Goal: Information Seeking & Learning: Learn about a topic

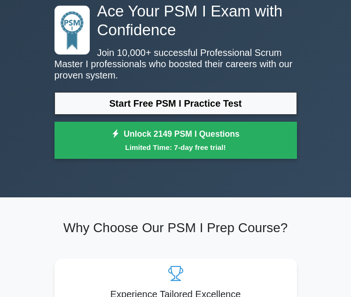
click at [144, 104] on link "Start Free PSM I Practice Test" at bounding box center [176, 103] width 243 height 23
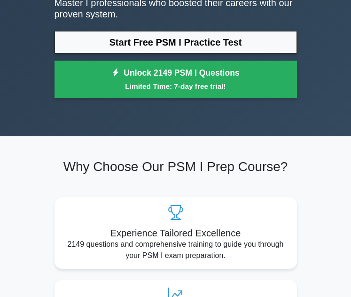
scroll to position [94, 0]
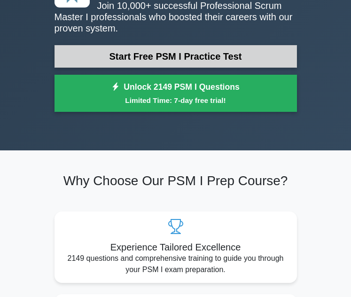
click at [159, 50] on link "Start Free PSM I Practice Test" at bounding box center [176, 56] width 243 height 23
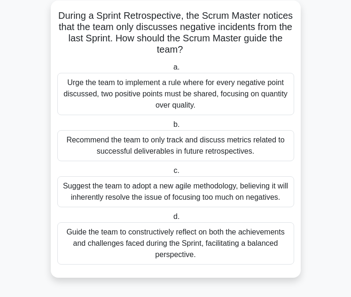
scroll to position [51, 0]
click at [206, 251] on div "Guide the team to constructively reflect on both the achievements and challenge…" at bounding box center [175, 243] width 237 height 42
click at [172, 220] on input "d. Guide the team to constructively reflect on both the achievements and challe…" at bounding box center [172, 217] width 0 height 6
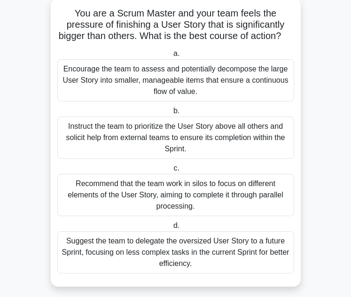
scroll to position [73, 0]
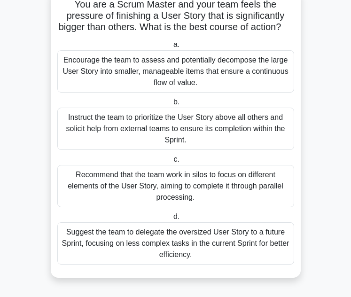
click at [174, 71] on div "Encourage the team to assess and potentially decompose the large User Story int…" at bounding box center [175, 71] width 237 height 42
click at [172, 48] on input "a. Encourage the team to assess and potentially decompose the large User Story …" at bounding box center [172, 45] width 0 height 6
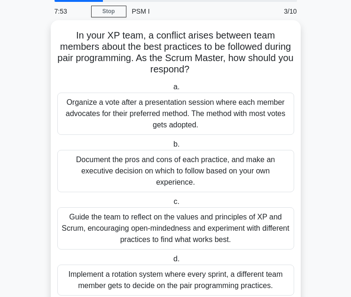
scroll to position [47, 0]
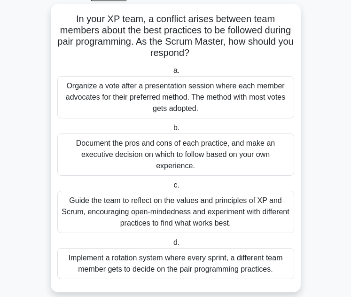
click at [264, 217] on div "Guide the team to reflect on the values and principles of XP and Scrum, encoura…" at bounding box center [175, 212] width 237 height 42
click at [172, 189] on input "c. Guide the team to reflect on the values and principles of XP and Scrum, enco…" at bounding box center [172, 186] width 0 height 6
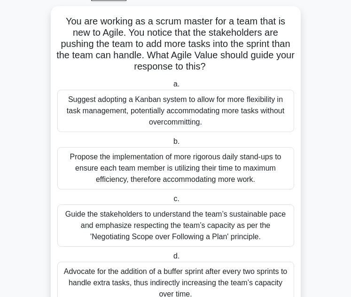
scroll to position [0, 0]
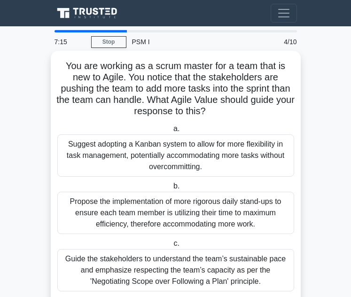
click at [235, 124] on label "a. Suggest adopting a Kanban system to allow for more flexibility in task manag…" at bounding box center [175, 150] width 237 height 54
click at [172, 126] on input "a. Suggest adopting a Kanban system to allow for more flexibility in task manag…" at bounding box center [172, 129] width 0 height 6
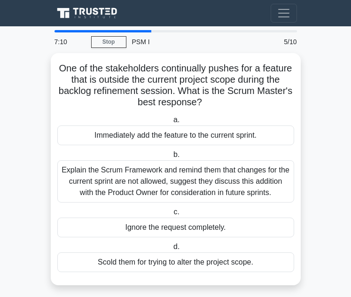
click at [334, 79] on main "7:10 Stop PSM I Intermediate 5/10 One of the stakeholders continually pushes fo…" at bounding box center [175, 164] width 351 height 276
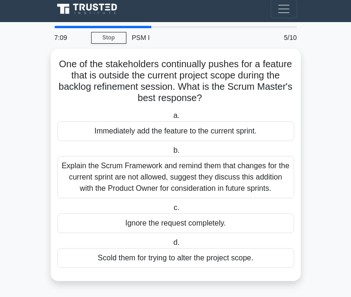
scroll to position [6, 0]
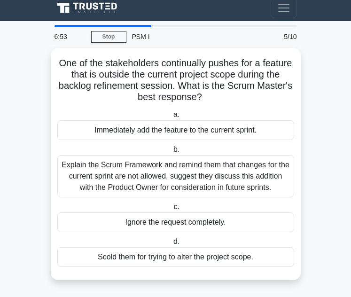
click at [325, 176] on main "6:53 Stop PSM I Intermediate 5/10 One of the stakeholders continually pushes fo…" at bounding box center [175, 159] width 351 height 276
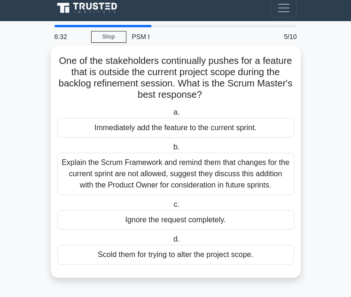
click at [211, 179] on div "Explain the Scrum Framework and remind them that changes for the current sprint…" at bounding box center [175, 174] width 237 height 42
click at [172, 151] on input "b. Explain the Scrum Framework and remind them that changes for the current spr…" at bounding box center [172, 147] width 0 height 6
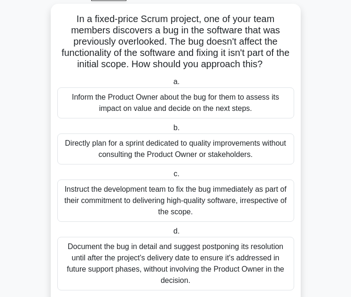
scroll to position [0, 0]
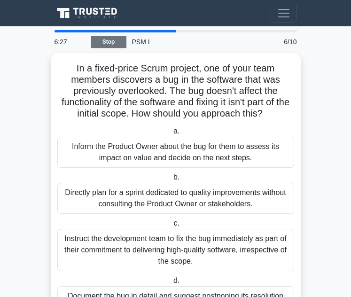
click at [120, 38] on link "Stop" at bounding box center [108, 42] width 35 height 12
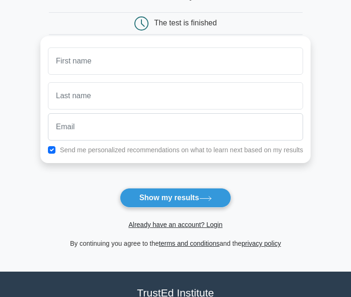
scroll to position [94, 0]
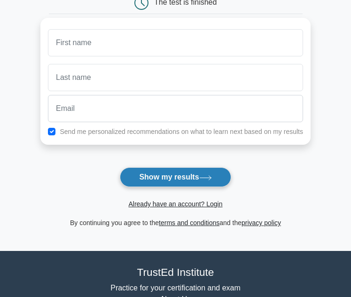
click at [183, 170] on button "Show my results" at bounding box center [175, 177] width 111 height 20
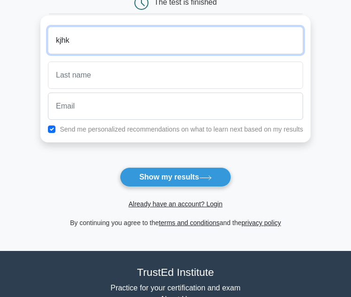
type input "kjhk"
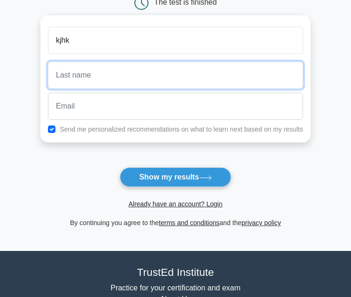
click at [84, 74] on input "text" at bounding box center [175, 75] width 255 height 27
type input "hjkjhk"
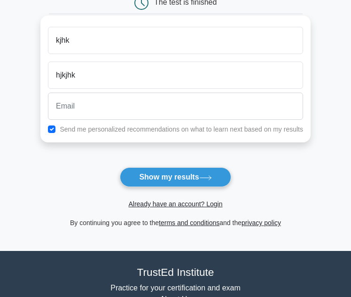
click at [152, 131] on label "Send me personalized recommendations on what to learn next based on my results" at bounding box center [182, 130] width 244 height 8
click at [52, 129] on input "checkbox" at bounding box center [52, 130] width 8 height 8
checkbox input "false"
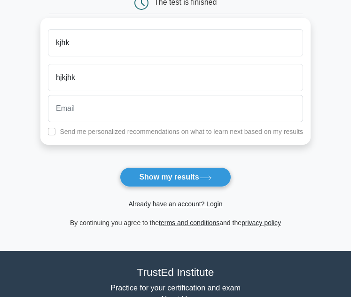
click at [167, 189] on div "Already have an account? Login" at bounding box center [176, 198] width 254 height 23
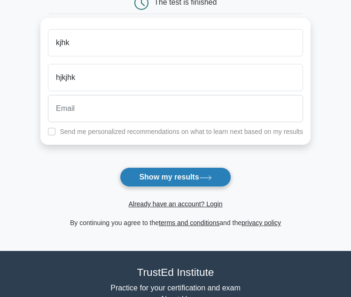
click at [174, 182] on button "Show my results" at bounding box center [175, 177] width 111 height 20
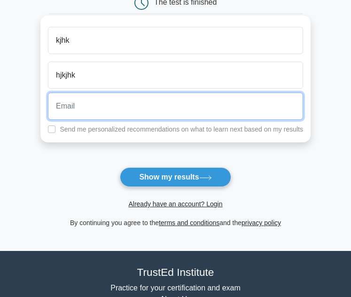
click at [165, 114] on input "email" at bounding box center [175, 106] width 255 height 27
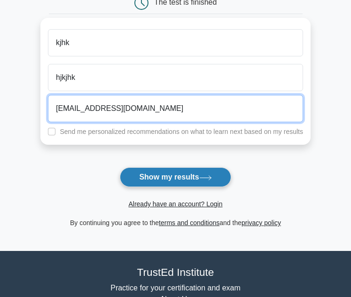
type input "ghjghj@hotmail.com"
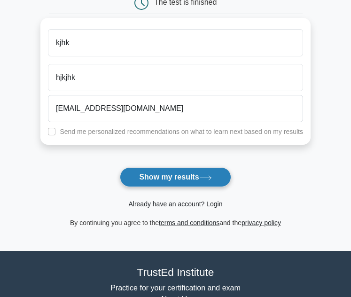
click at [160, 185] on button "Show my results" at bounding box center [175, 177] width 111 height 20
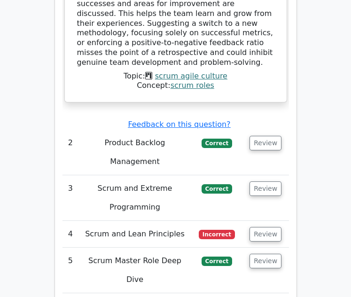
scroll to position [1458, 0]
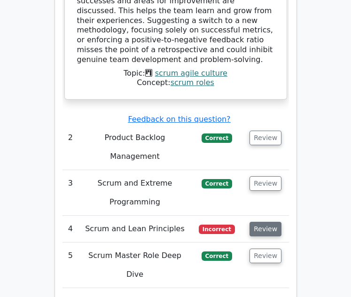
click at [256, 222] on button "Review" at bounding box center [266, 229] width 32 height 15
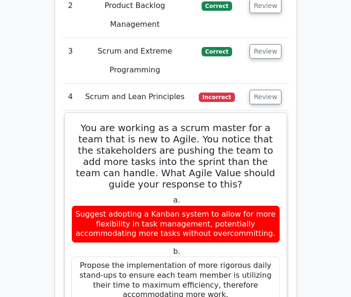
scroll to position [1599, 0]
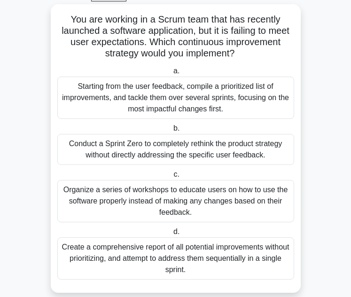
scroll to position [47, 0]
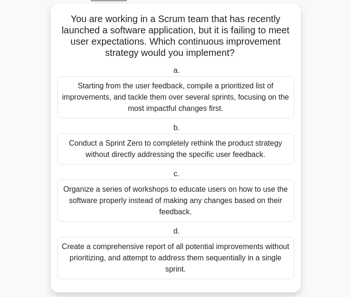
click at [110, 99] on div "Starting from the user feedback, compile a prioritized list of improvements, an…" at bounding box center [175, 97] width 237 height 42
click at [172, 74] on input "a. Starting from the user feedback, compile a prioritized list of improvements,…" at bounding box center [172, 71] width 0 height 6
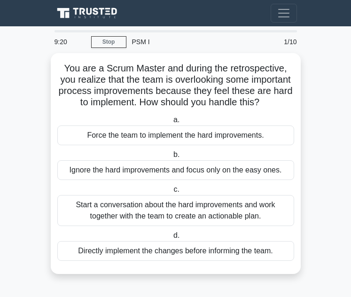
scroll to position [0, 0]
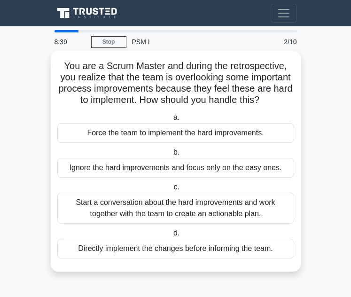
click at [239, 224] on div "Start a conversation about the hard improvements and work together with the tea…" at bounding box center [175, 208] width 237 height 31
click at [172, 190] on input "c. Start a conversation about the hard improvements and work together with the …" at bounding box center [172, 187] width 0 height 6
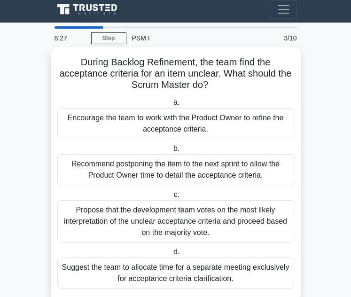
scroll to position [28, 0]
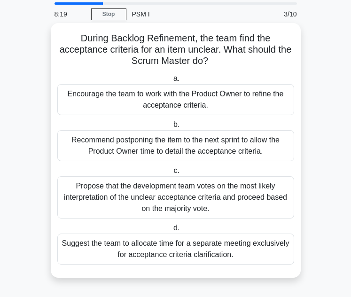
click at [207, 106] on div "Encourage the team to work with the Product Owner to refine the acceptance crit…" at bounding box center [175, 99] width 237 height 31
click at [172, 82] on input "a. Encourage the team to work with the Product Owner to refine the acceptance c…" at bounding box center [172, 79] width 0 height 6
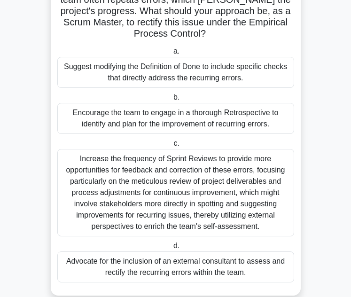
scroll to position [94, 0]
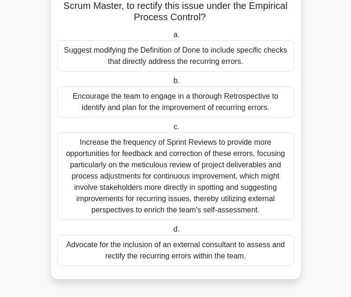
click at [195, 104] on div "Encourage the team to engage in a thorough Retrospective to identify and plan f…" at bounding box center [175, 102] width 237 height 31
click at [172, 84] on input "b. Encourage the team to engage in a thorough Retrospective to identify and pla…" at bounding box center [172, 81] width 0 height 6
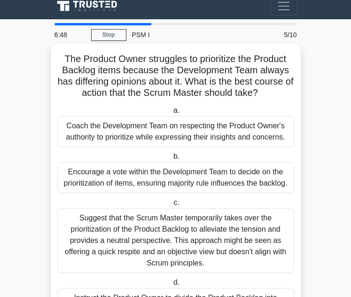
scroll to position [0, 0]
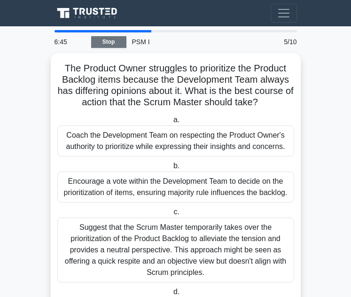
click at [110, 47] on link "Stop" at bounding box center [108, 42] width 35 height 12
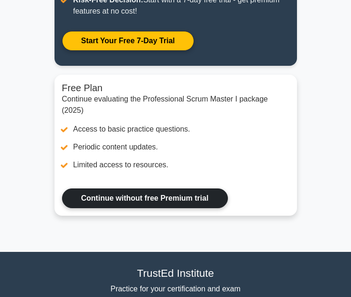
scroll to position [269, 0]
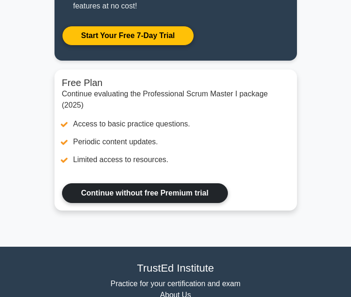
click at [189, 183] on link "Continue without free Premium trial" at bounding box center [145, 193] width 166 height 20
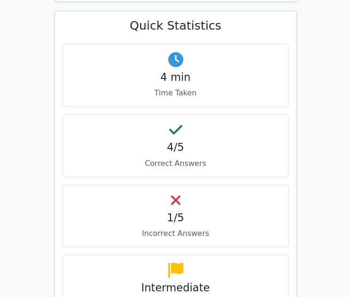
scroll to position [753, 0]
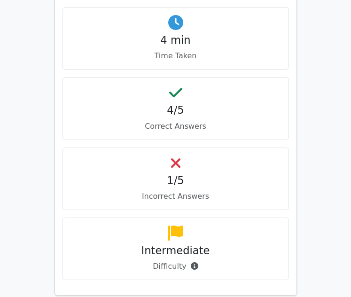
click at [183, 148] on div "1/5 Incorrect Answers" at bounding box center [176, 179] width 227 height 63
click at [173, 156] on icon at bounding box center [175, 163] width 9 height 15
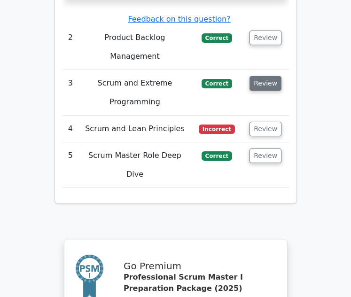
scroll to position [1458, 0]
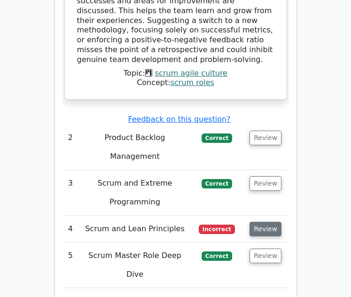
click at [265, 222] on button "Review" at bounding box center [266, 229] width 32 height 15
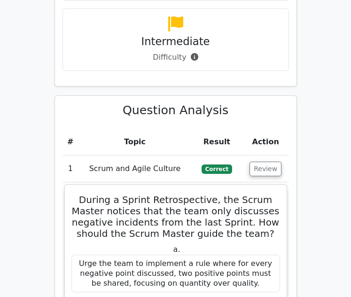
scroll to position [988, 0]
